Goal: Task Accomplishment & Management: Manage account settings

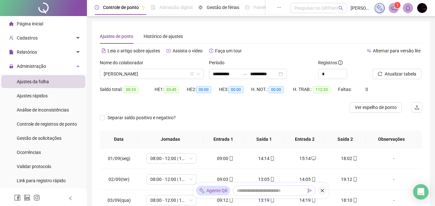
click at [62, 83] on li "Ajustes da folha" at bounding box center [43, 81] width 84 height 13
click at [62, 38] on div "Cadastros" at bounding box center [43, 38] width 84 height 13
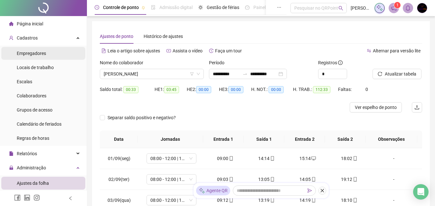
click at [61, 51] on li "Empregadores" at bounding box center [43, 53] width 84 height 13
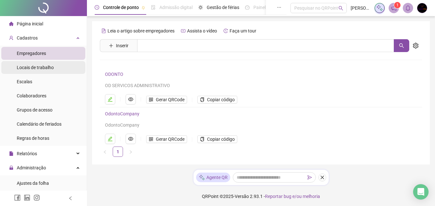
click at [55, 67] on li "Locais de trabalho" at bounding box center [43, 67] width 84 height 13
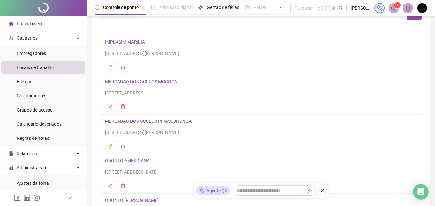
scroll to position [120, 0]
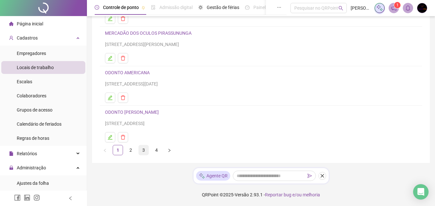
click at [145, 150] on link "3" at bounding box center [144, 151] width 10 height 10
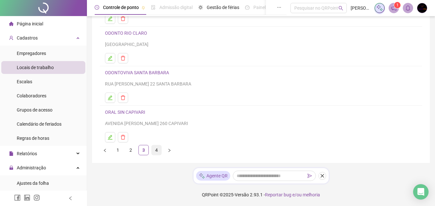
click at [156, 150] on link "4" at bounding box center [157, 151] width 10 height 10
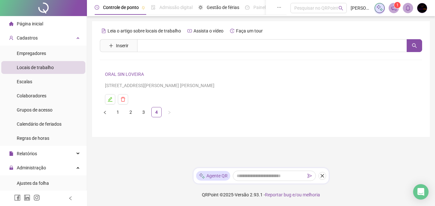
scroll to position [0, 0]
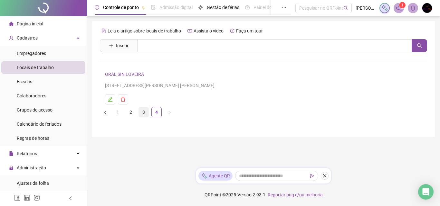
click at [144, 114] on link "3" at bounding box center [144, 113] width 10 height 10
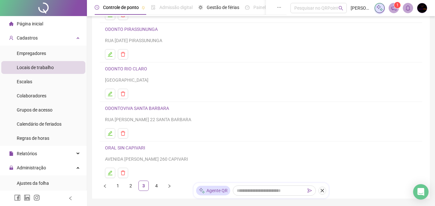
scroll to position [120, 0]
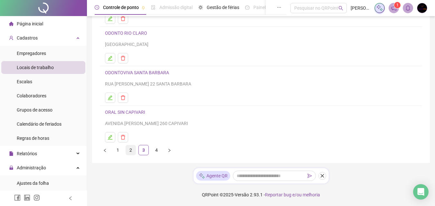
click at [130, 149] on link "2" at bounding box center [131, 151] width 10 height 10
click at [125, 113] on link "ODONTO PAULINIA" at bounding box center [124, 112] width 39 height 5
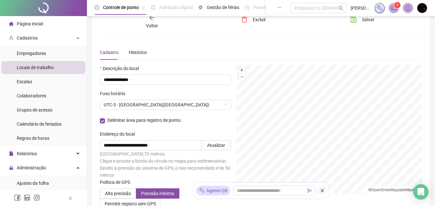
scroll to position [0, 0]
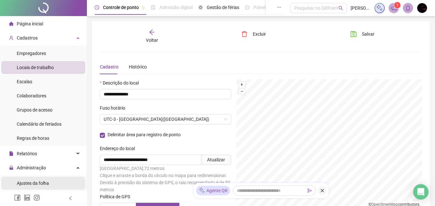
click at [42, 183] on span "Ajustes da folha" at bounding box center [33, 183] width 32 height 5
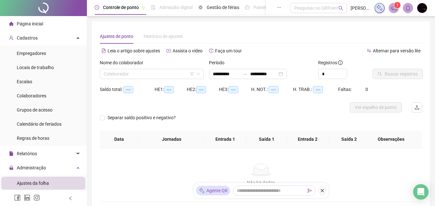
type input "**********"
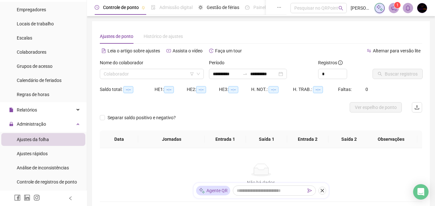
scroll to position [64, 0]
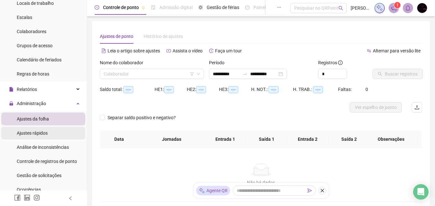
click at [47, 137] on div "Ajustes rápidos" at bounding box center [32, 133] width 31 height 13
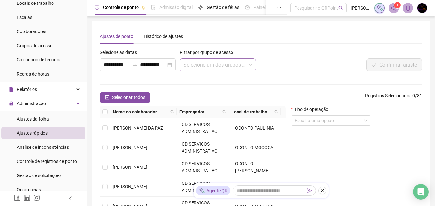
click at [202, 65] on input "search" at bounding box center [215, 65] width 62 height 12
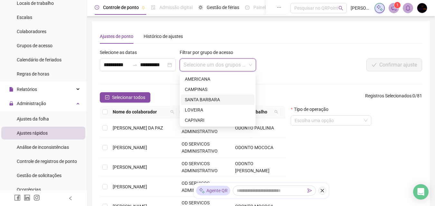
scroll to position [32, 0]
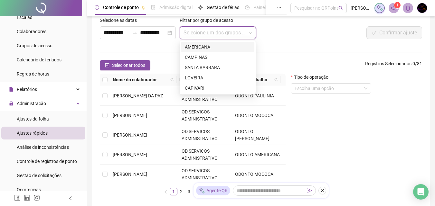
click at [228, 28] on input "search" at bounding box center [215, 33] width 62 height 12
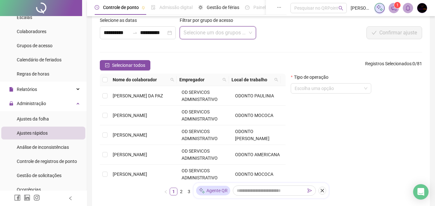
click at [228, 28] on input "search" at bounding box center [215, 33] width 62 height 12
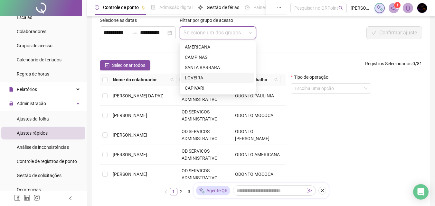
click at [225, 76] on div "LOVEIRA" at bounding box center [218, 77] width 66 height 7
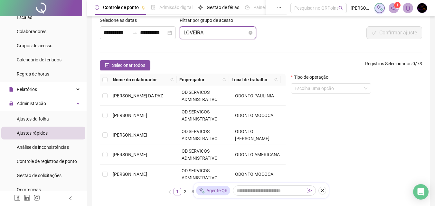
click at [210, 32] on span "LOVEIRA" at bounding box center [218, 33] width 68 height 12
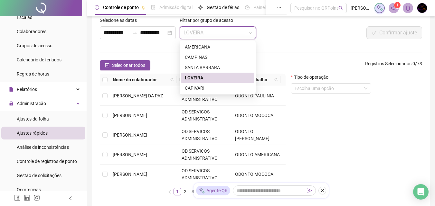
click at [351, 50] on form "**********" at bounding box center [261, 109] width 322 height 184
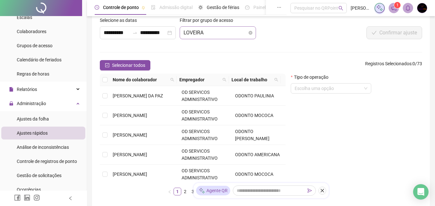
click at [212, 29] on span "LOVEIRA" at bounding box center [218, 33] width 68 height 12
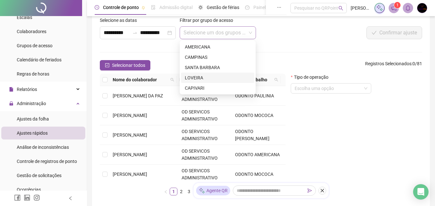
click at [301, 33] on div "Confirmar ajuste" at bounding box center [355, 32] width 134 height 13
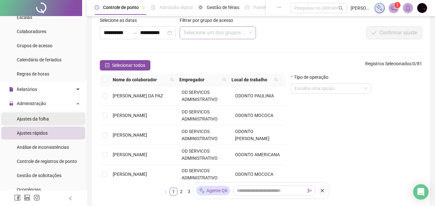
click at [60, 122] on li "Ajustes da folha" at bounding box center [43, 119] width 84 height 13
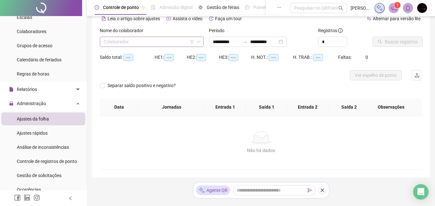
type input "**********"
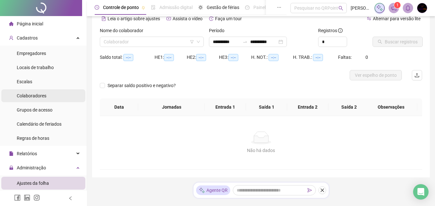
click at [39, 95] on span "Colaboradores" at bounding box center [32, 95] width 30 height 5
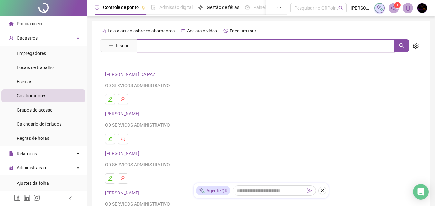
click at [173, 49] on input "text" at bounding box center [265, 45] width 257 height 13
type input "*********"
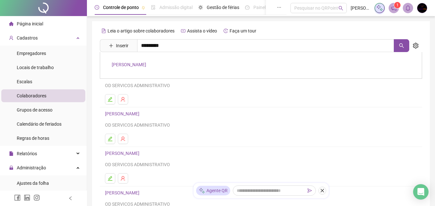
click at [146, 64] on link "[PERSON_NAME]" at bounding box center [129, 64] width 34 height 5
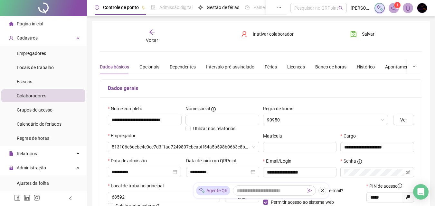
type input "**********"
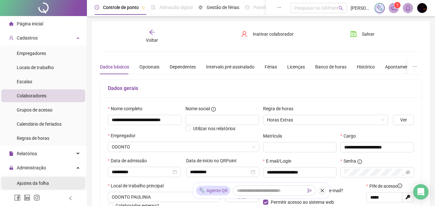
click at [51, 183] on li "Ajustes da folha" at bounding box center [43, 183] width 84 height 13
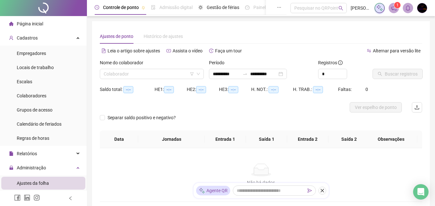
type input "**********"
click at [142, 76] on input "search" at bounding box center [149, 74] width 90 height 10
drag, startPoint x: 162, startPoint y: 74, endPoint x: 140, endPoint y: 71, distance: 22.4
click at [162, 74] on input "search" at bounding box center [149, 74] width 90 height 10
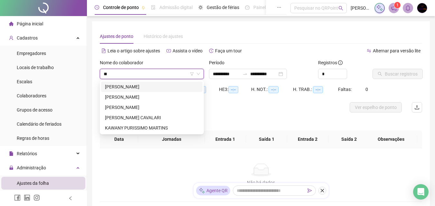
type input "***"
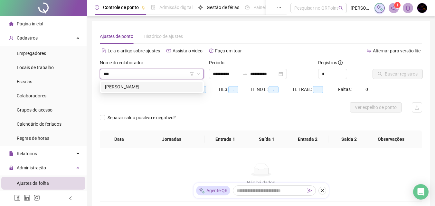
click at [161, 91] on div "[PERSON_NAME]" at bounding box center [151, 87] width 101 height 10
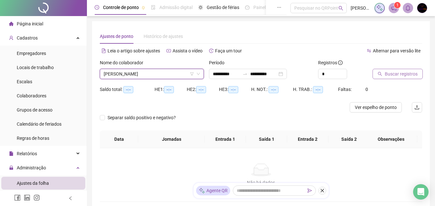
click at [394, 72] on span "Buscar registros" at bounding box center [401, 74] width 33 height 7
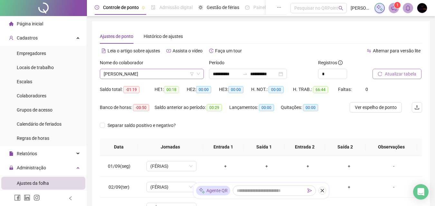
click at [181, 72] on span "[PERSON_NAME]" at bounding box center [152, 74] width 96 height 10
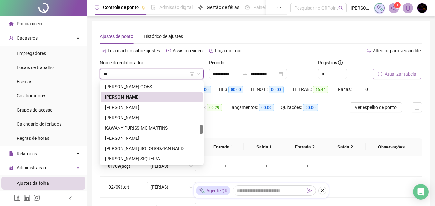
scroll to position [41, 0]
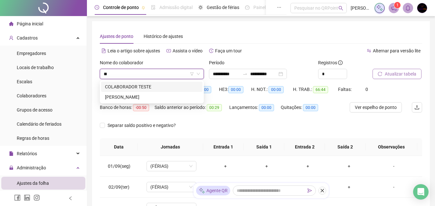
type input "***"
drag, startPoint x: 161, startPoint y: 94, endPoint x: 206, endPoint y: 84, distance: 45.6
click at [161, 94] on div "[PERSON_NAME]" at bounding box center [152, 97] width 94 height 7
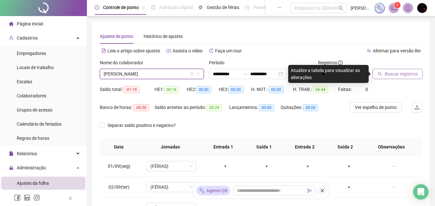
click at [395, 81] on div "Buscar registros" at bounding box center [397, 71] width 55 height 25
click at [402, 76] on span "Buscar registros" at bounding box center [401, 74] width 33 height 7
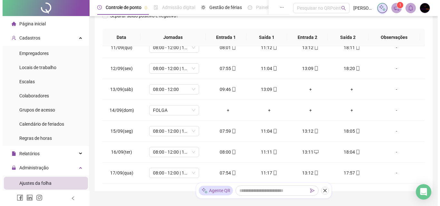
scroll to position [138, 0]
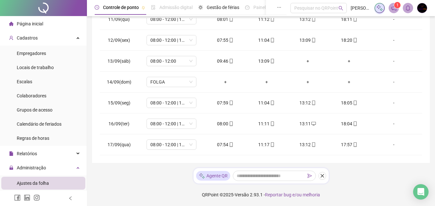
click at [420, 6] on img at bounding box center [422, 8] width 10 height 10
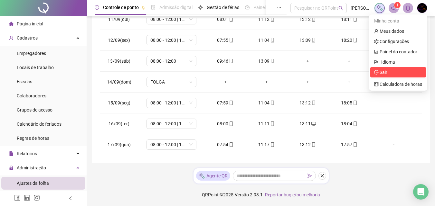
click at [395, 72] on span "Sair" at bounding box center [398, 72] width 48 height 7
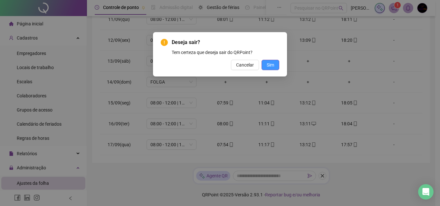
click at [273, 64] on span "Sim" at bounding box center [270, 65] width 7 height 7
